Goal: Task Accomplishment & Management: Use online tool/utility

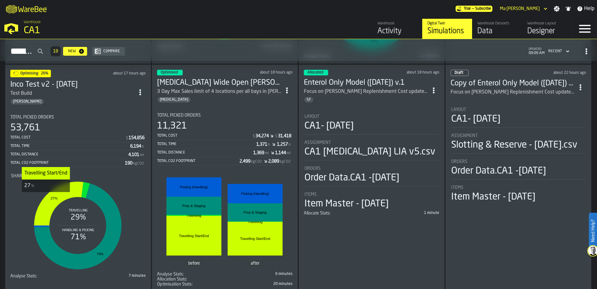
scroll to position [281, 0]
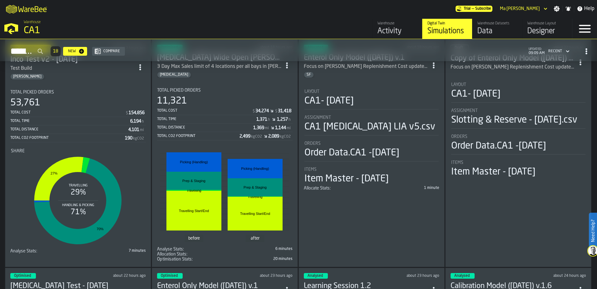
click at [82, 108] on div "53,761" at bounding box center [78, 102] width 136 height 11
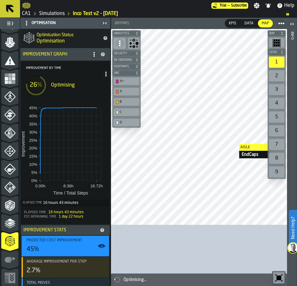
scroll to position [69, 0]
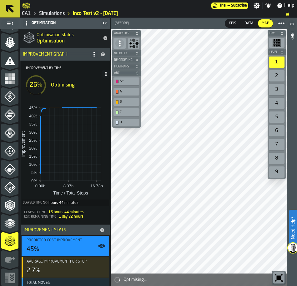
click at [52, 13] on link "Simulations" at bounding box center [52, 13] width 26 height 7
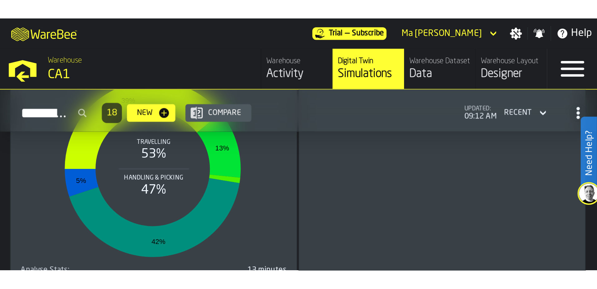
scroll to position [531, 0]
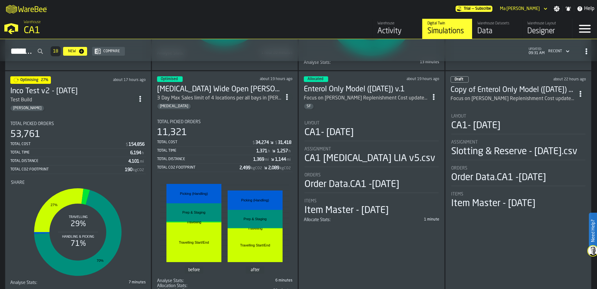
scroll to position [250, 0]
click at [77, 105] on div "[PERSON_NAME]" at bounding box center [72, 108] width 124 height 6
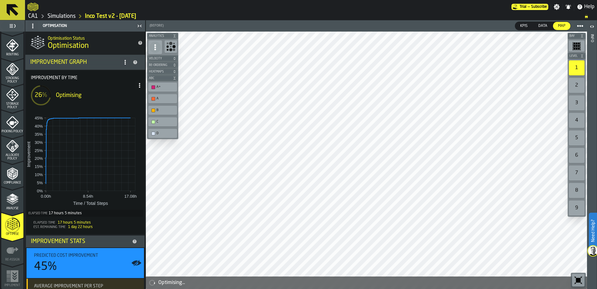
click at [65, 13] on link "Simulations" at bounding box center [61, 16] width 28 height 7
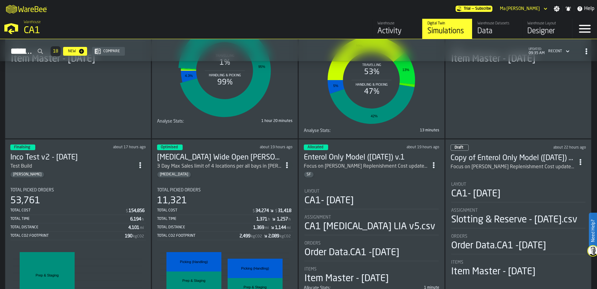
scroll to position [219, 0]
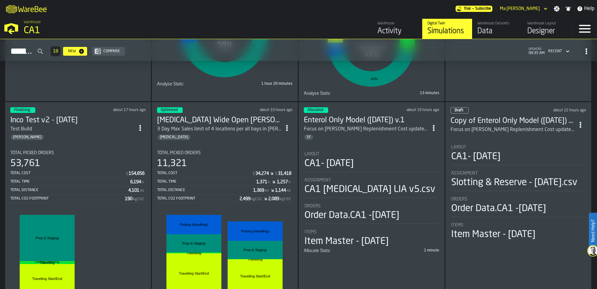
click at [85, 168] on div "53,761" at bounding box center [78, 163] width 136 height 11
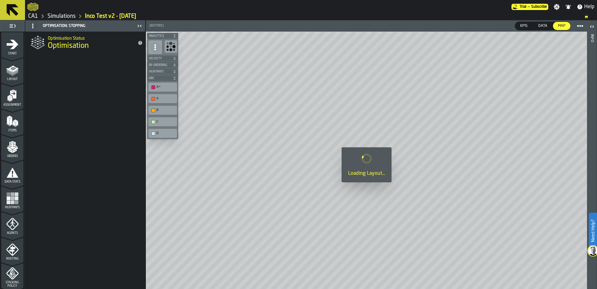
scroll to position [204, 0]
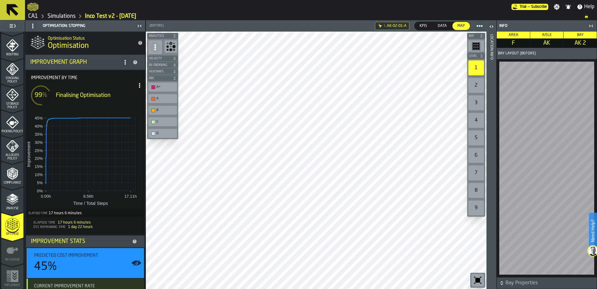
click at [590, 25] on icon "button-toggle-Close me" at bounding box center [590, 25] width 7 height 7
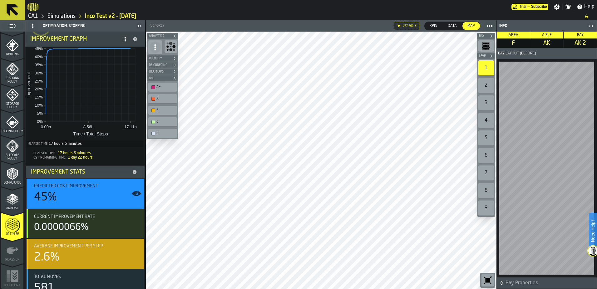
scroll to position [83, 0]
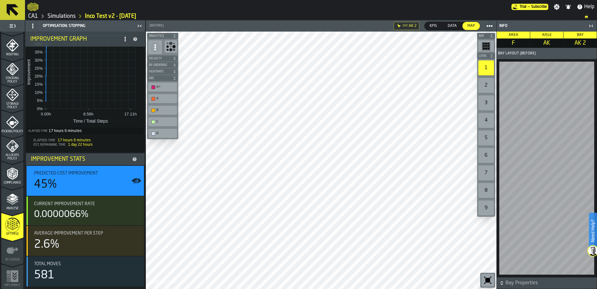
click at [66, 17] on link "Simulations" at bounding box center [61, 16] width 28 height 7
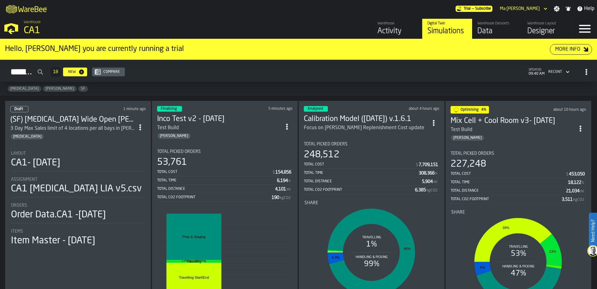
click at [195, 68] on div "Simulations 18 New Compare updated: 09:40 AM Recent" at bounding box center [298, 72] width 587 height 14
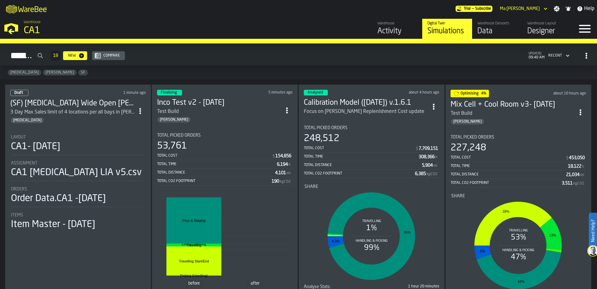
scroll to position [31, 0]
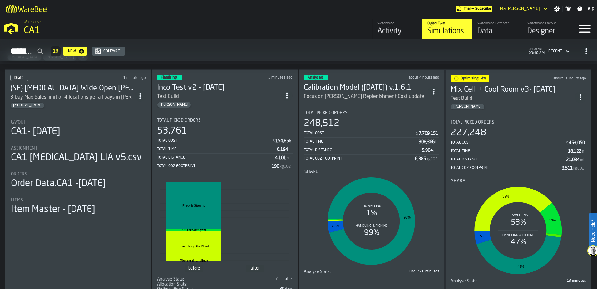
click at [208, 136] on div "53,761" at bounding box center [225, 130] width 136 height 11
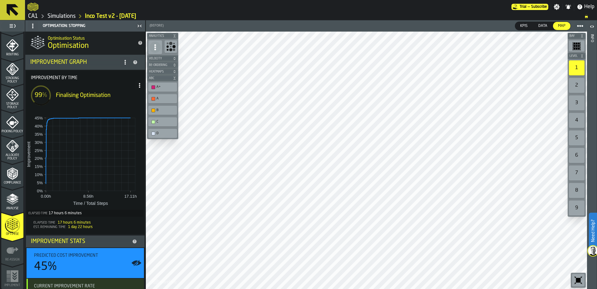
drag, startPoint x: 63, startPoint y: 18, endPoint x: 83, endPoint y: 20, distance: 20.7
click at [63, 18] on link "Simulations" at bounding box center [61, 16] width 28 height 7
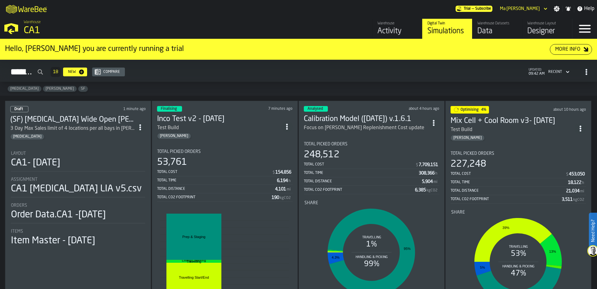
click at [502, 147] on section "Total Picked Orders 227,248 Total Cost $ 453,050 Total Time 18,122 h Total Dist…" at bounding box center [519, 230] width 136 height 169
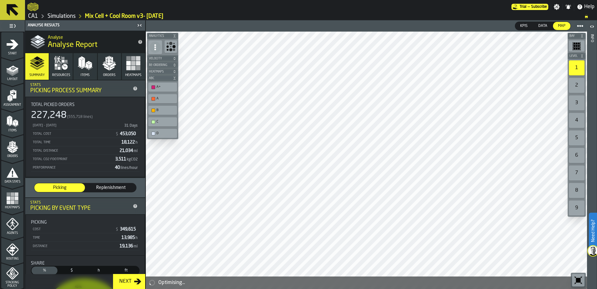
scroll to position [204, 0]
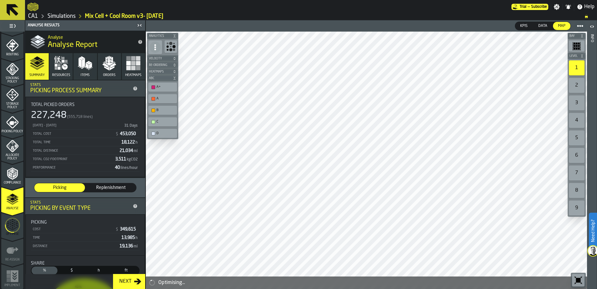
click at [8, 221] on icon "menu Optimise" at bounding box center [12, 224] width 15 height 25
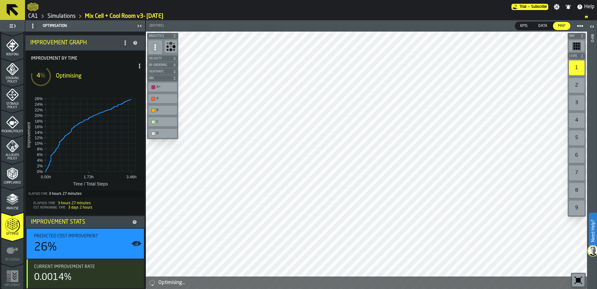
scroll to position [19, 0]
click at [69, 16] on link "Simulations" at bounding box center [61, 16] width 28 height 7
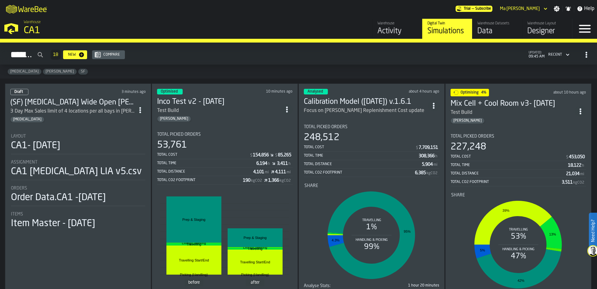
scroll to position [31, 0]
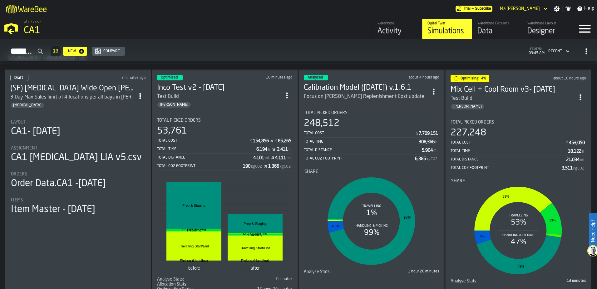
click at [210, 98] on div "Test Build" at bounding box center [219, 96] width 124 height 7
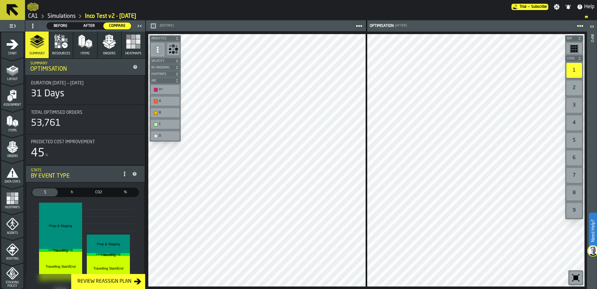
scroll to position [204, 0]
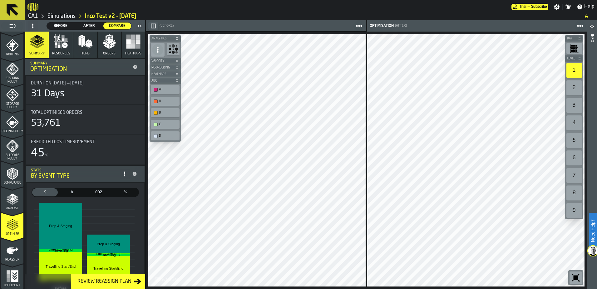
click at [12, 229] on icon "menu Optimise" at bounding box center [12, 224] width 12 height 12
click at [362, 185] on div "Aisle 27 Aisle 27 Aisle 27 Bay Level 1 2 3 4 5 6 7 8 9 M A K I N G W A R E H O …" at bounding box center [366, 160] width 441 height 257
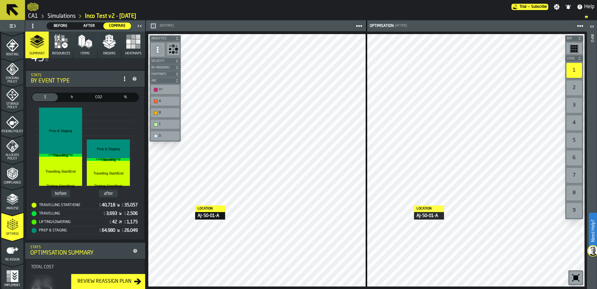
scroll to position [31, 0]
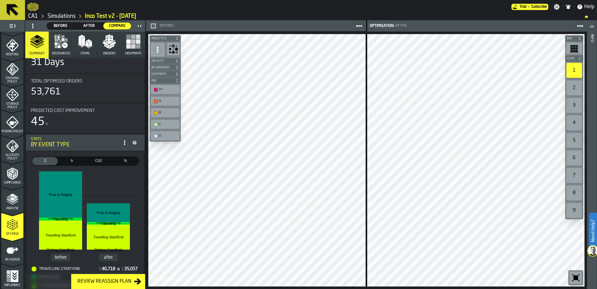
click at [6, 254] on icon "menu Re-assign" at bounding box center [12, 250] width 12 height 12
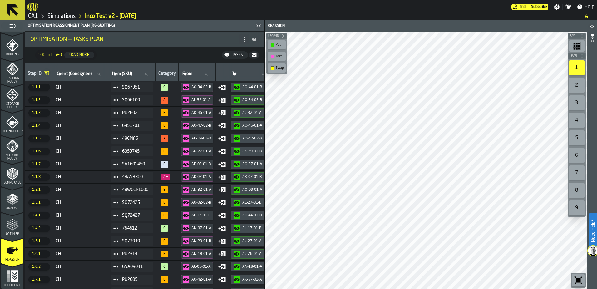
click at [236, 54] on div "Tasks" at bounding box center [237, 55] width 16 height 4
click at [67, 15] on link "Simulations" at bounding box center [61, 16] width 28 height 7
